Goal: Find specific page/section: Find specific page/section

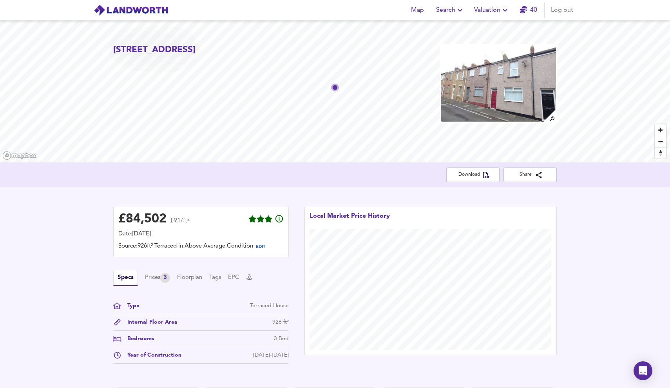
click at [488, 11] on span "Valuation" at bounding box center [492, 10] width 36 height 11
click at [496, 43] on li "Valuation Report History" at bounding box center [492, 42] width 94 height 14
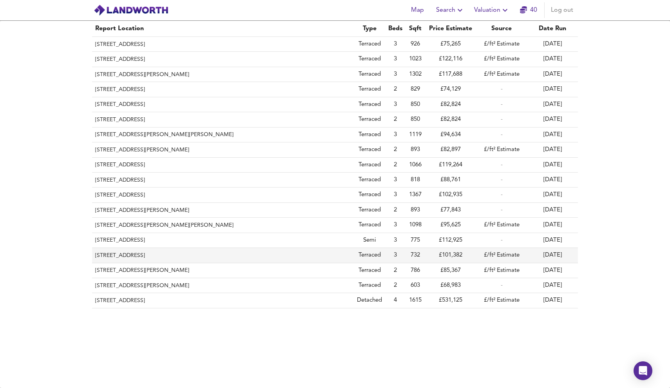
click at [267, 251] on th "[STREET_ADDRESS]" at bounding box center [223, 255] width 262 height 15
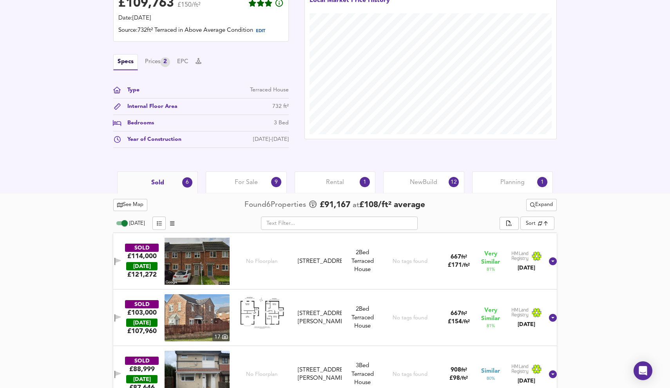
scroll to position [263, 0]
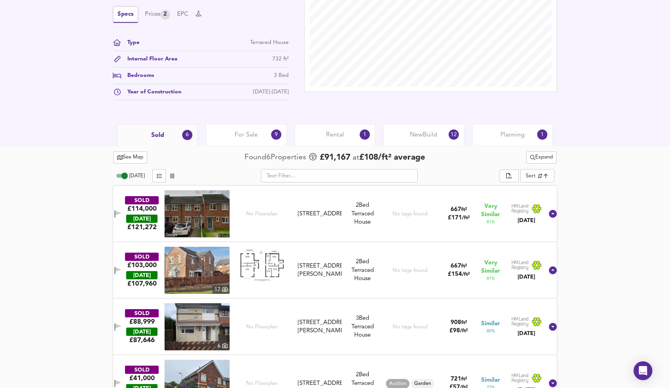
click at [127, 16] on button "Specs" at bounding box center [125, 15] width 25 height 16
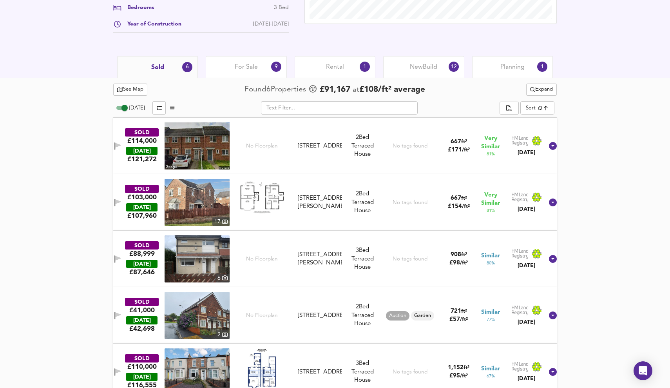
scroll to position [365, 0]
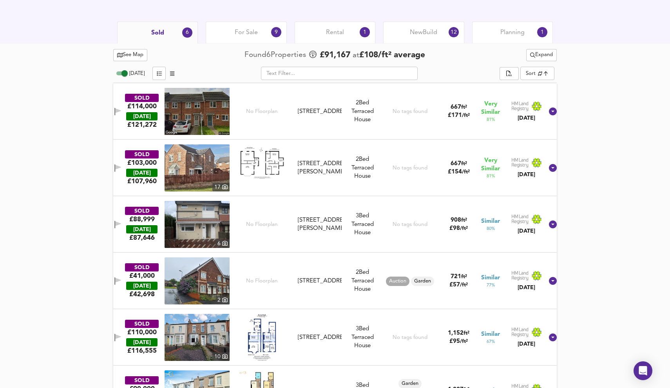
click at [254, 38] on div "For Sale 9" at bounding box center [246, 33] width 81 height 22
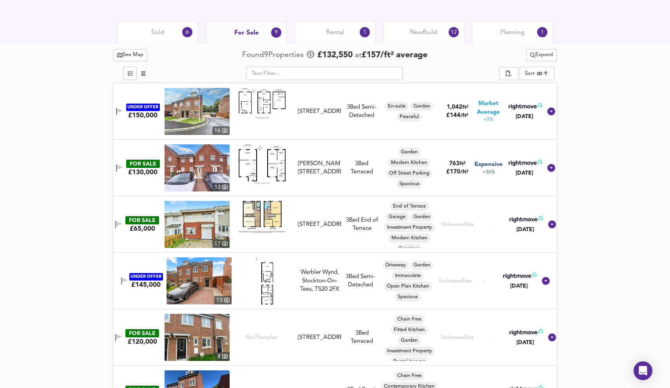
click at [152, 30] on span "Sold" at bounding box center [157, 32] width 13 height 9
